Goal: Communication & Community: Answer question/provide support

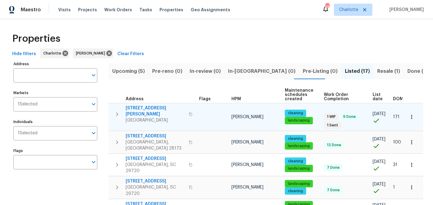
click at [147, 110] on span "[STREET_ADDRESS][PERSON_NAME]" at bounding box center [156, 111] width 60 height 12
click at [118, 111] on icon "button" at bounding box center [117, 114] width 7 height 7
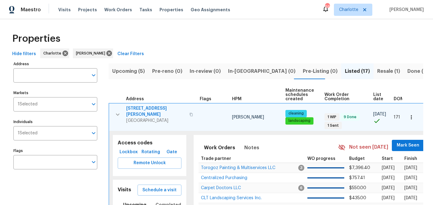
click at [136, 150] on span "Lockbox" at bounding box center [128, 153] width 17 height 8
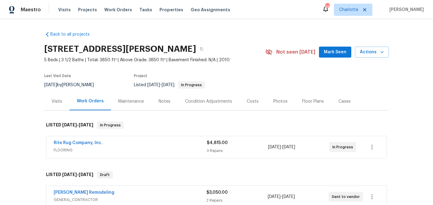
drag, startPoint x: 188, startPoint y: 49, endPoint x: 39, endPoint y: 49, distance: 149.3
click at [39, 49] on div "Back to all projects 5006 Brodie Ln, Fort Mill, SC 29707 5 Beds | 3 1/2 Baths |…" at bounding box center [216, 112] width 433 height 186
copy h2 "5006 Brodie Ln, Fort Mill, SC 29707"
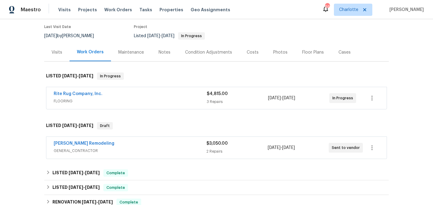
scroll to position [77, 0]
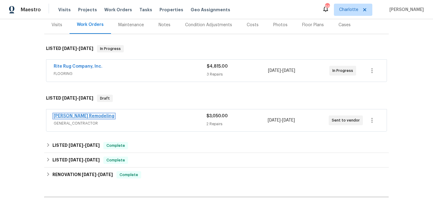
click at [68, 115] on link "Pino Remodeling" at bounding box center [84, 116] width 61 height 4
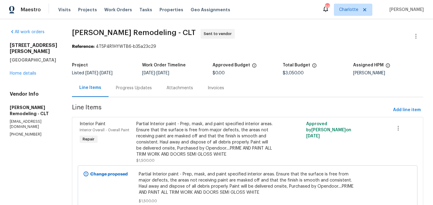
click at [144, 91] on div "Progress Updates" at bounding box center [134, 88] width 36 height 6
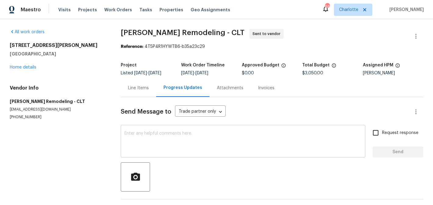
scroll to position [21, 0]
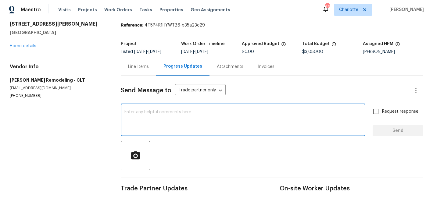
click at [175, 121] on textarea at bounding box center [243, 120] width 237 height 21
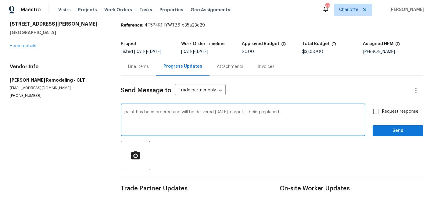
type textarea "paint has been ordered and will be delivered tomorrow. carpet is being replaced"
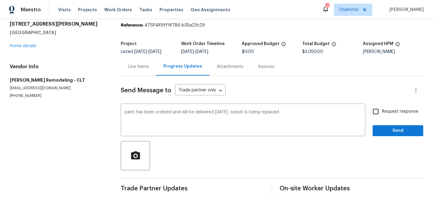
click at [397, 116] on label "Request response" at bounding box center [394, 111] width 49 height 13
click at [382, 116] on input "Request response" at bounding box center [376, 111] width 13 height 13
checkbox input "true"
click at [396, 129] on span "Send" at bounding box center [398, 131] width 41 height 8
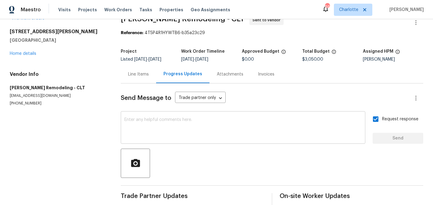
scroll to position [0, 0]
